Goal: Task Accomplishment & Management: Use online tool/utility

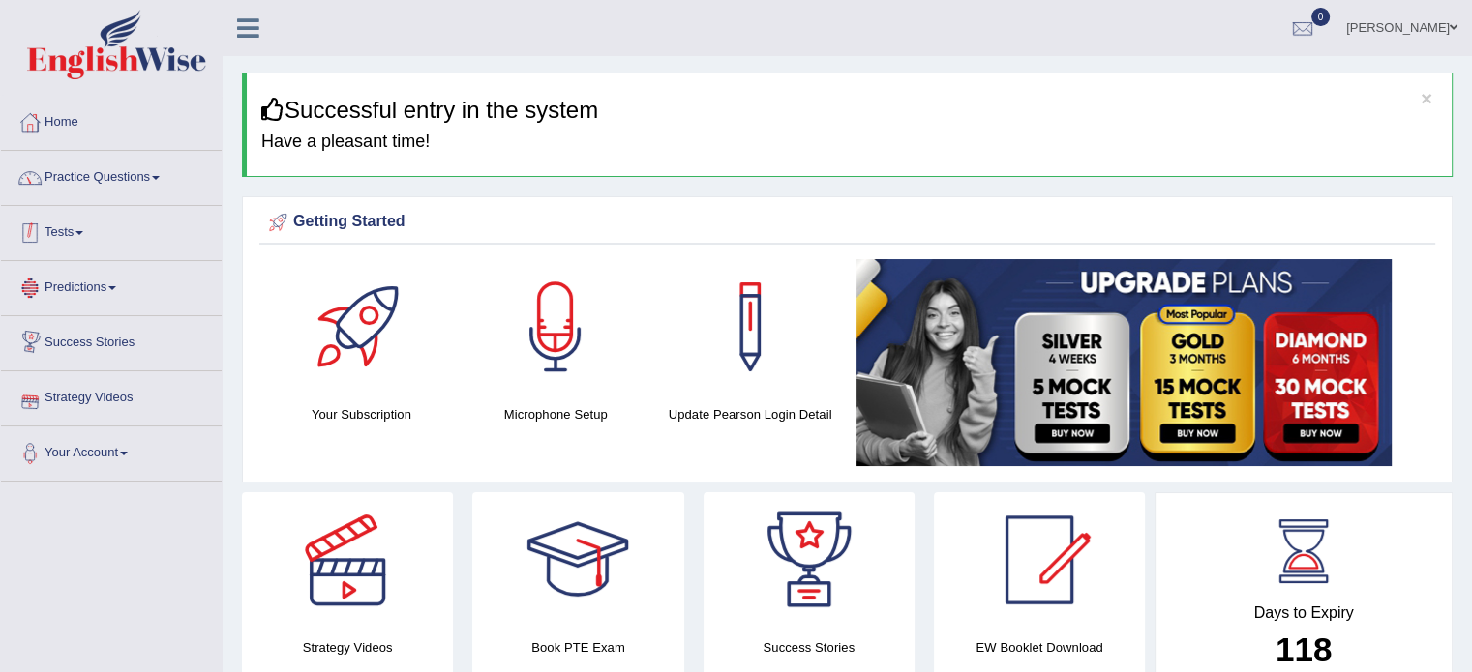
click at [93, 181] on link "Practice Questions" at bounding box center [111, 175] width 221 height 48
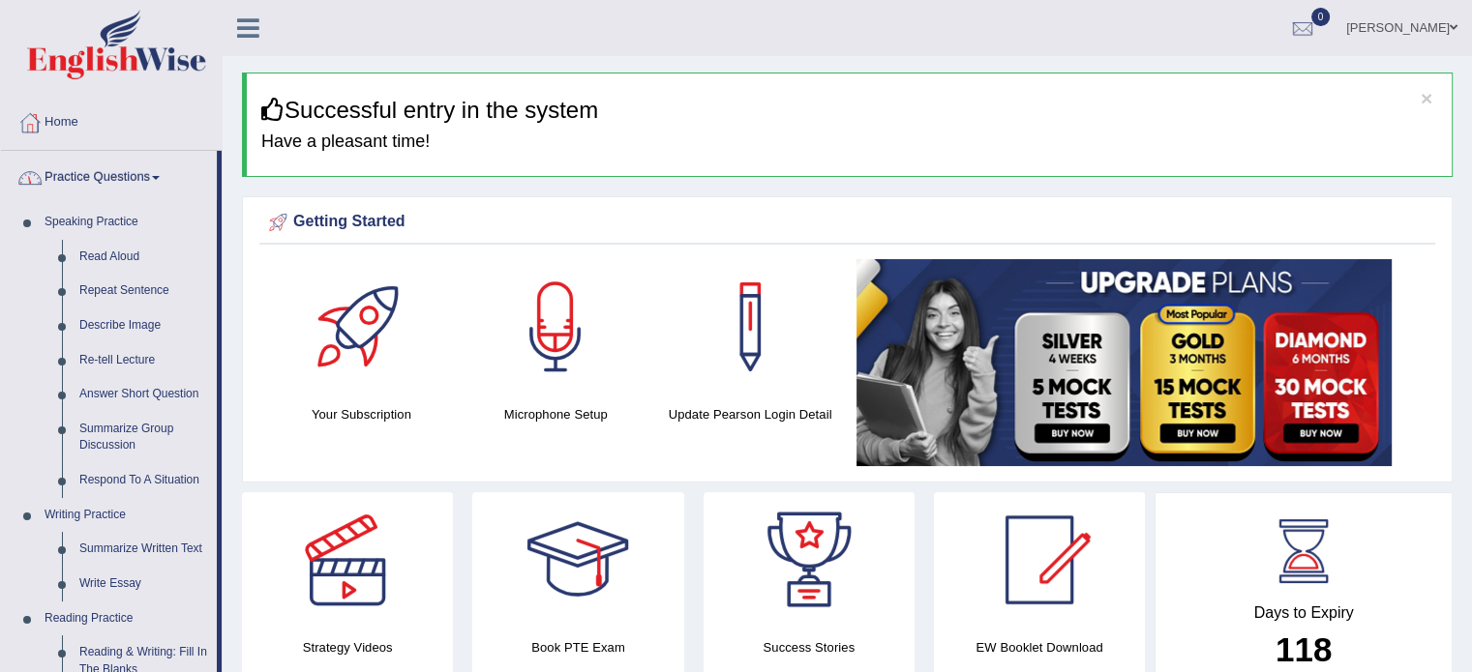
click at [94, 177] on link "Practice Questions" at bounding box center [109, 175] width 216 height 48
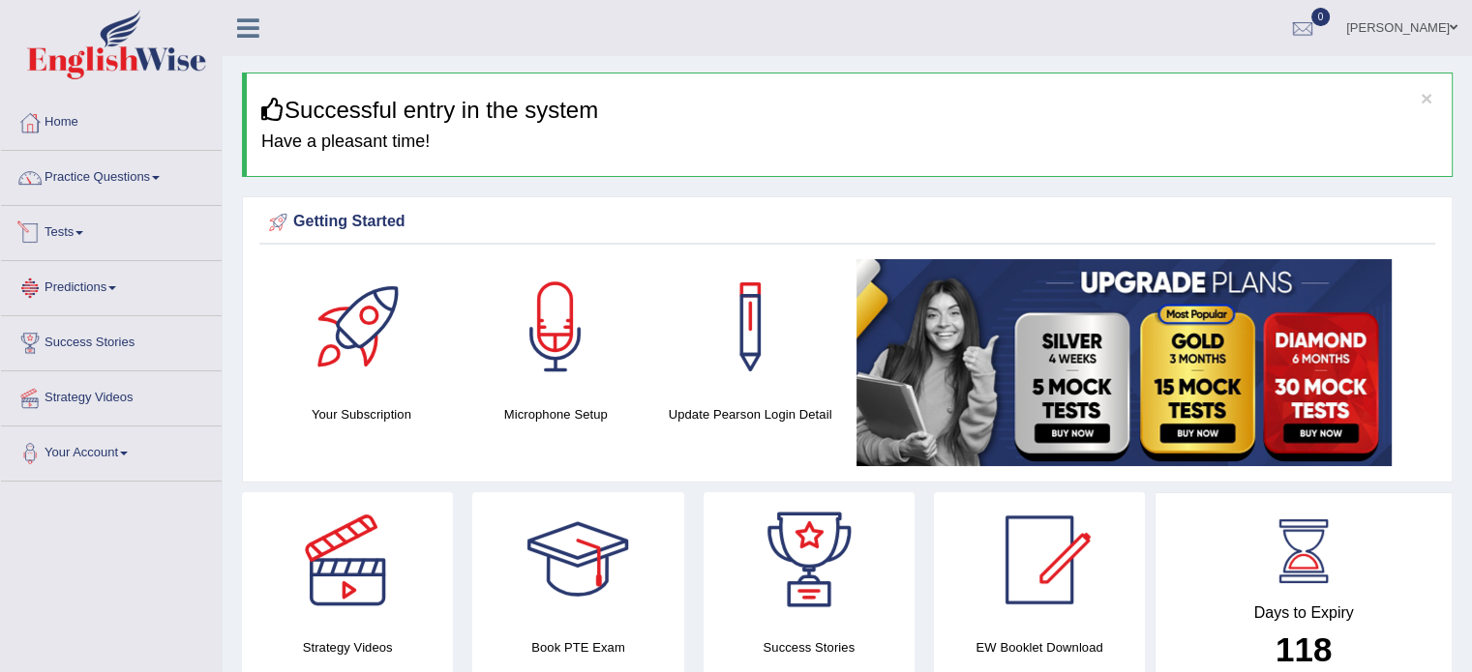
click at [81, 228] on link "Tests" at bounding box center [111, 230] width 221 height 48
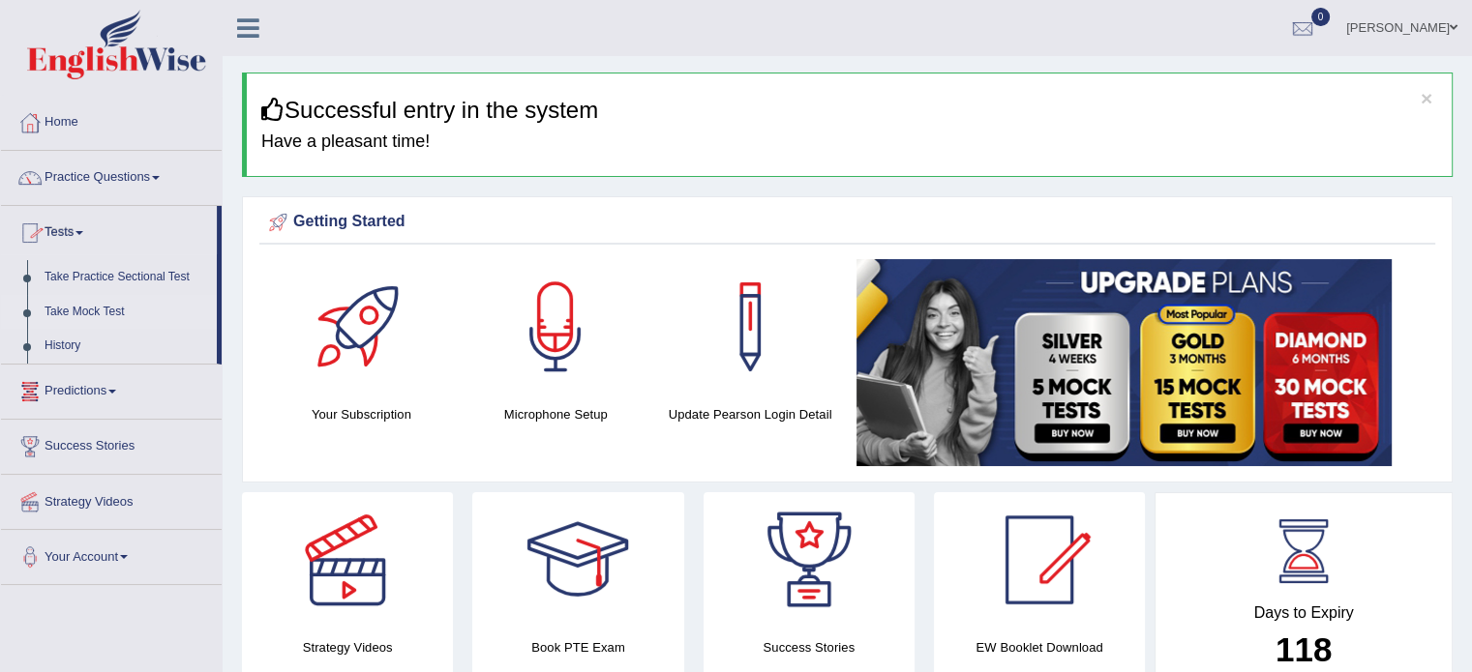
click at [101, 306] on link "Take Mock Test" at bounding box center [126, 312] width 181 height 35
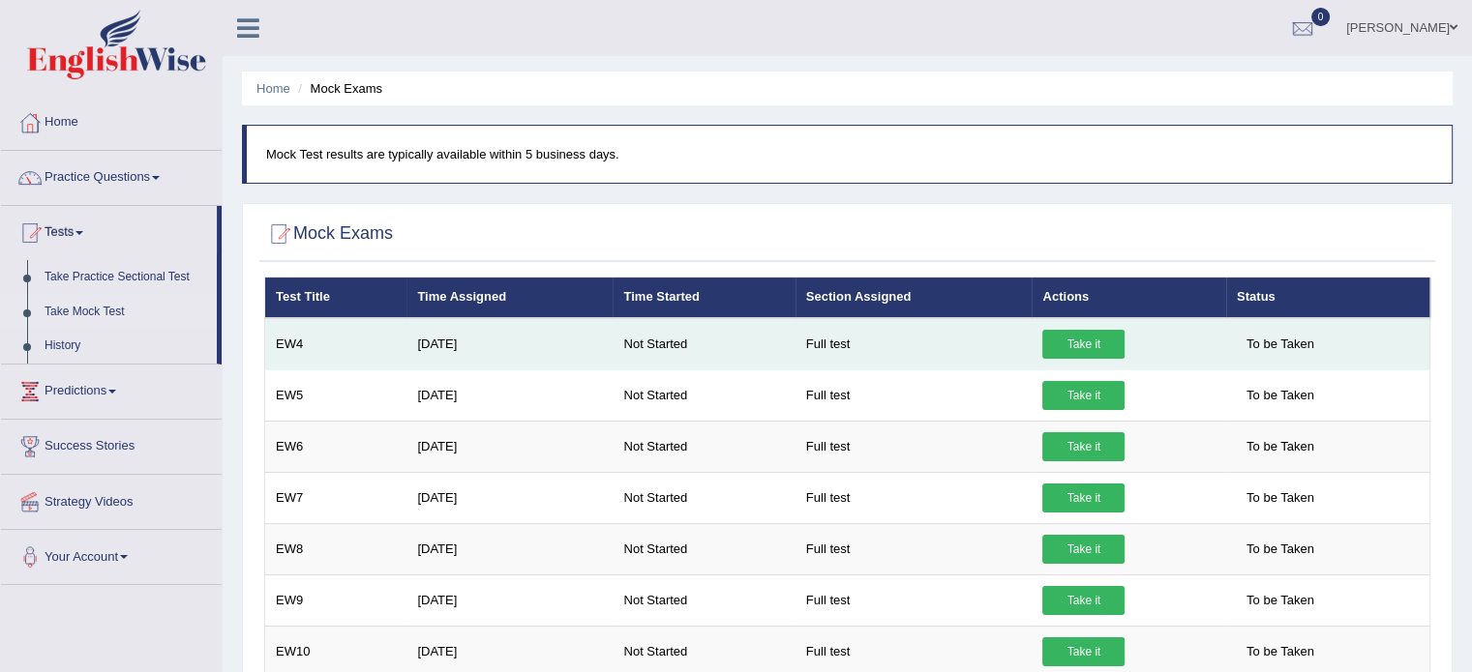
click at [1099, 347] on link "Take it" at bounding box center [1083, 344] width 82 height 29
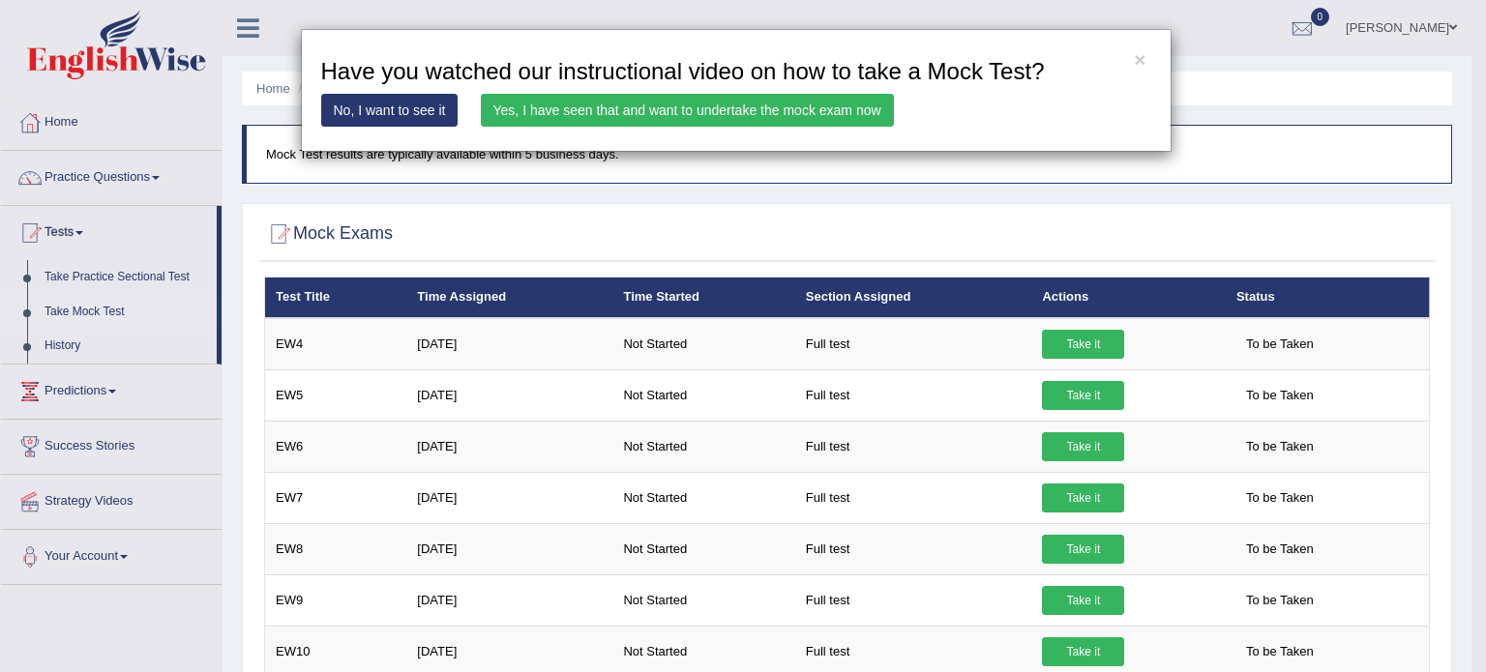
click at [745, 110] on link "Yes, I have seen that and want to undertake the mock exam now" at bounding box center [687, 110] width 413 height 33
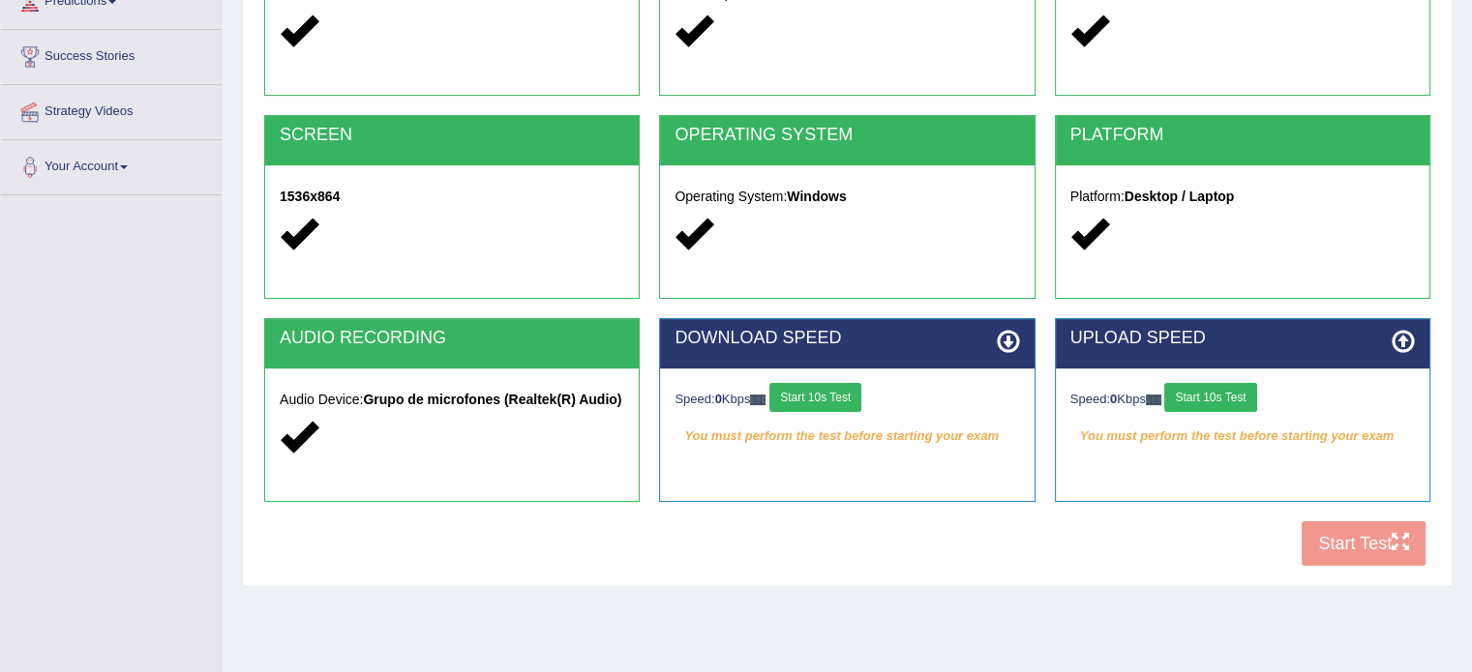
scroll to position [290, 0]
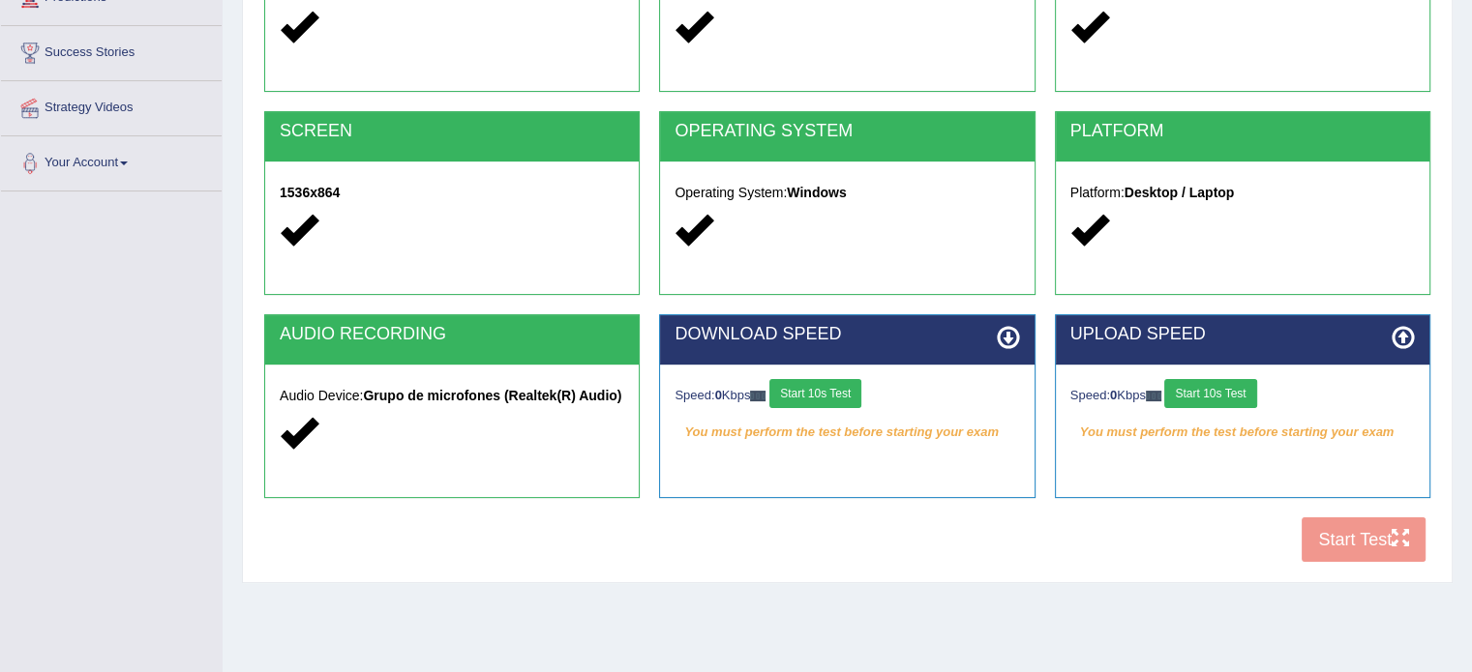
click at [836, 382] on button "Start 10s Test" at bounding box center [815, 393] width 92 height 29
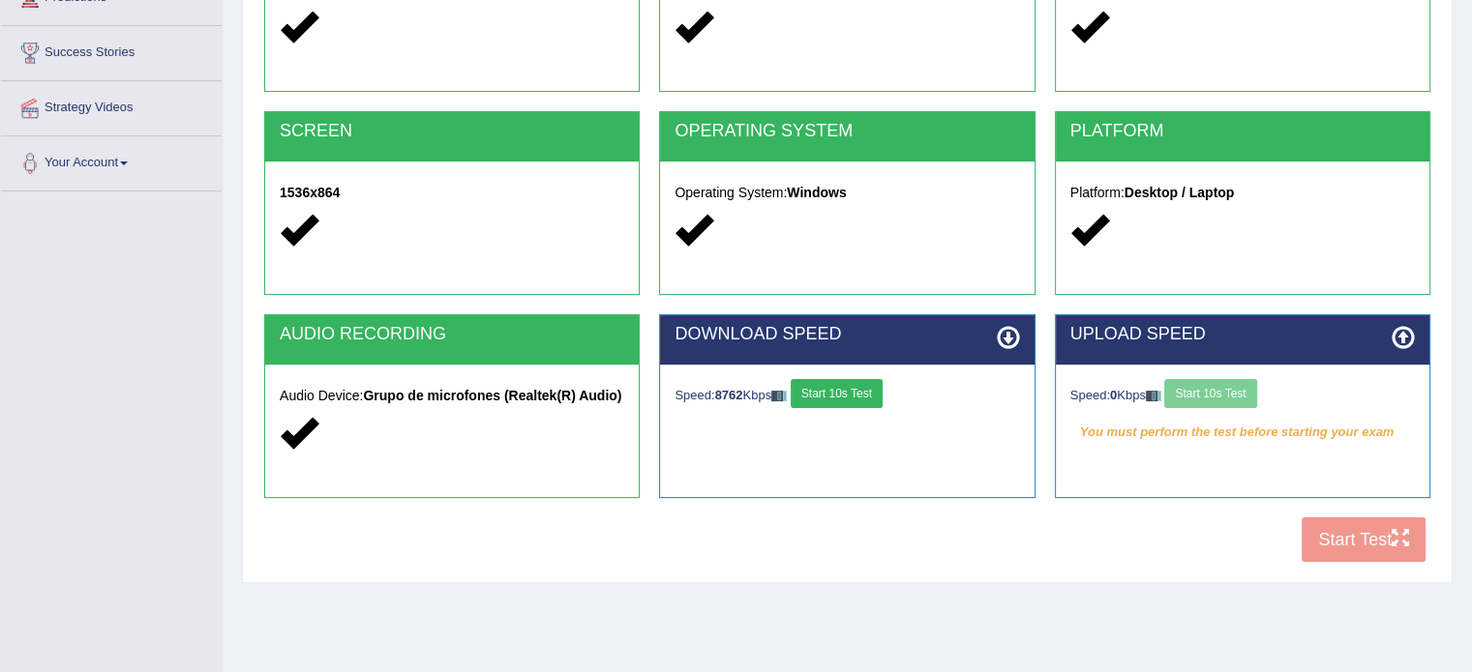
click at [1235, 387] on div "Speed: 0 Kbps Start 10s Test" at bounding box center [1242, 396] width 344 height 34
click at [1233, 396] on button "Start 10s Test" at bounding box center [1210, 393] width 92 height 29
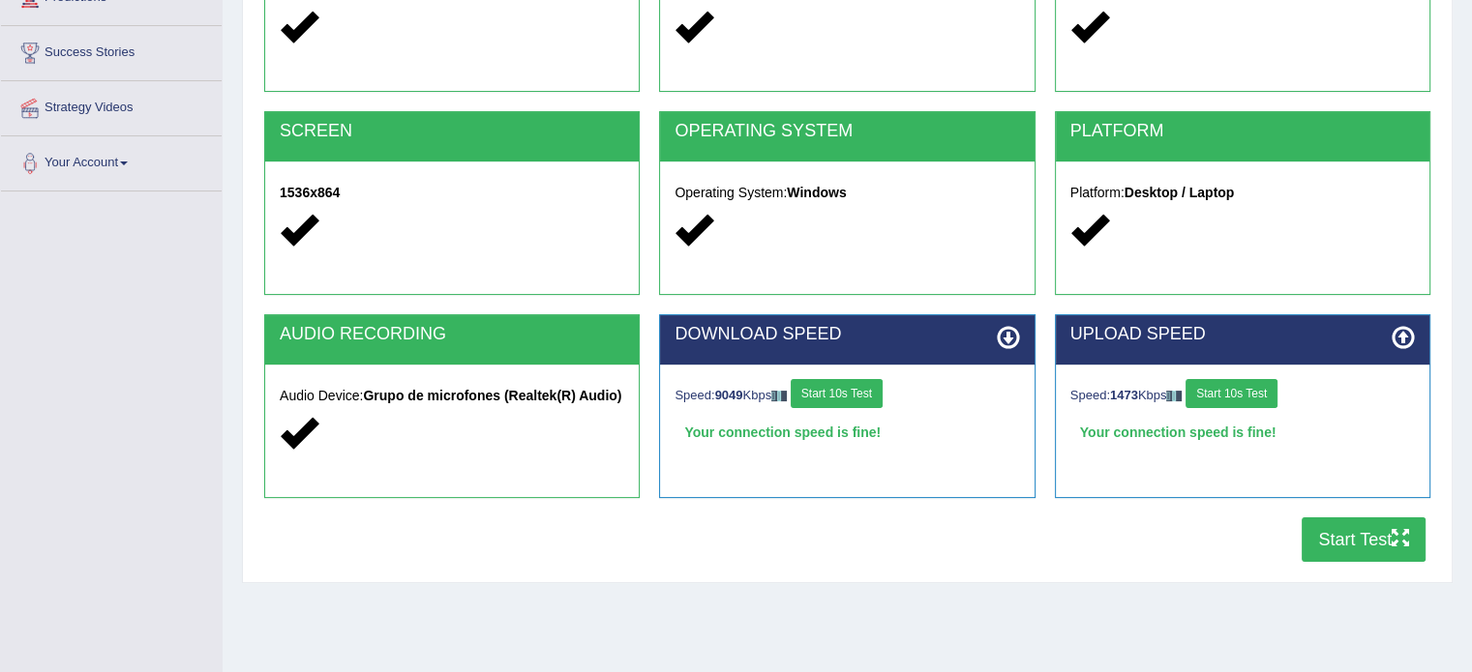
click at [1325, 536] on button "Start Test" at bounding box center [1363, 540] width 124 height 45
